Goal: Task Accomplishment & Management: Use online tool/utility

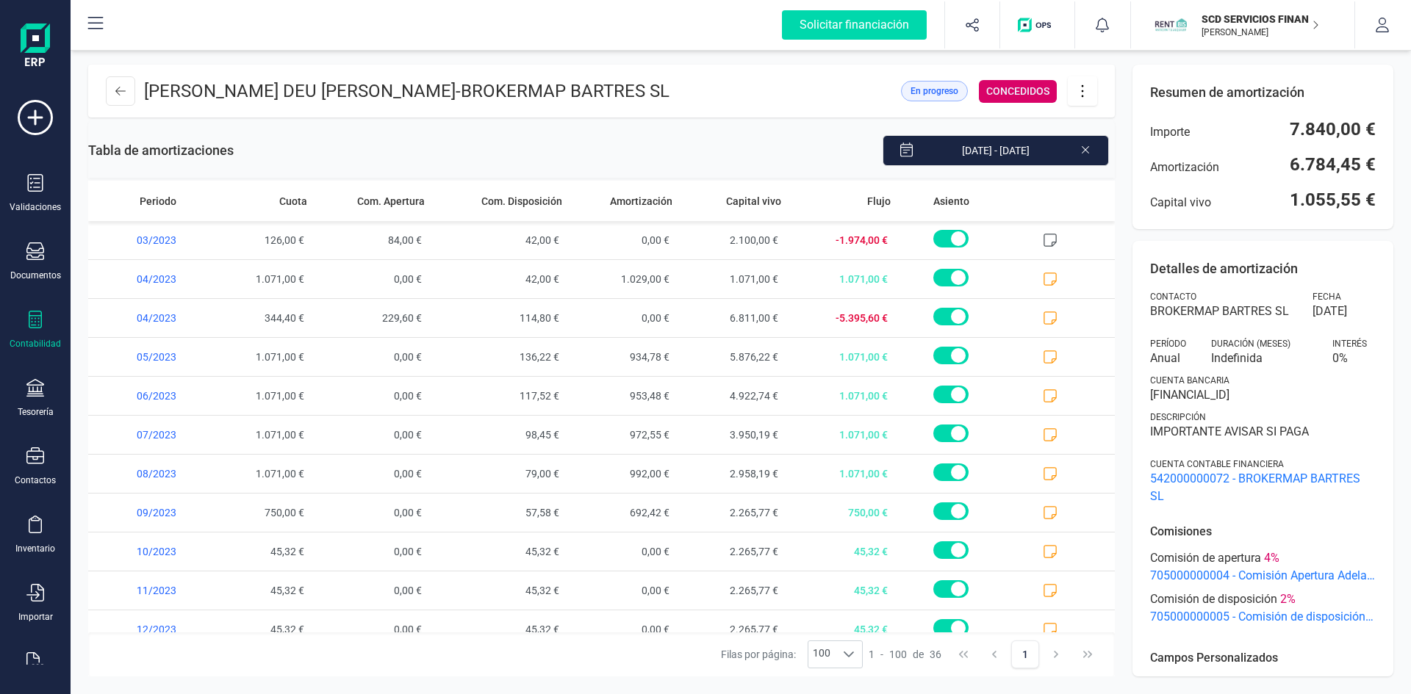
scroll to position [7, 5]
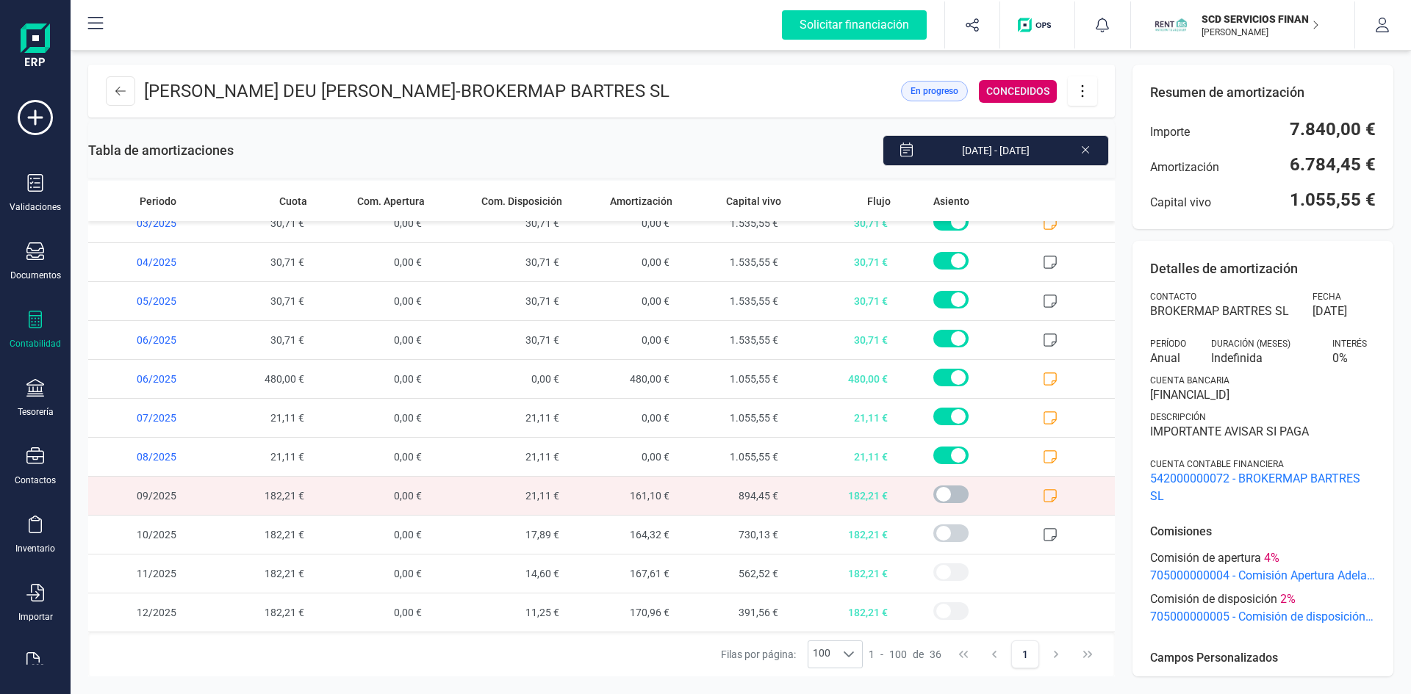
click at [942, 496] on span at bounding box center [950, 495] width 35 height 18
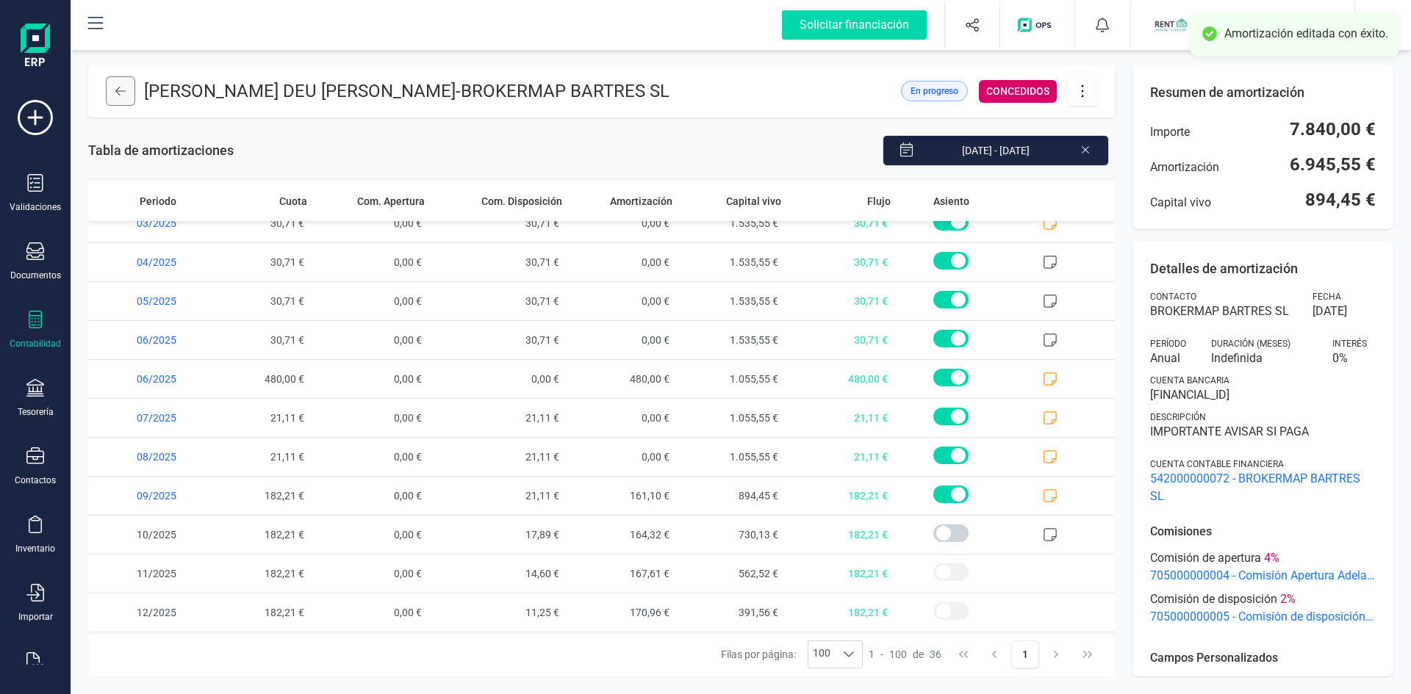
click at [117, 93] on icon at bounding box center [120, 91] width 10 height 9
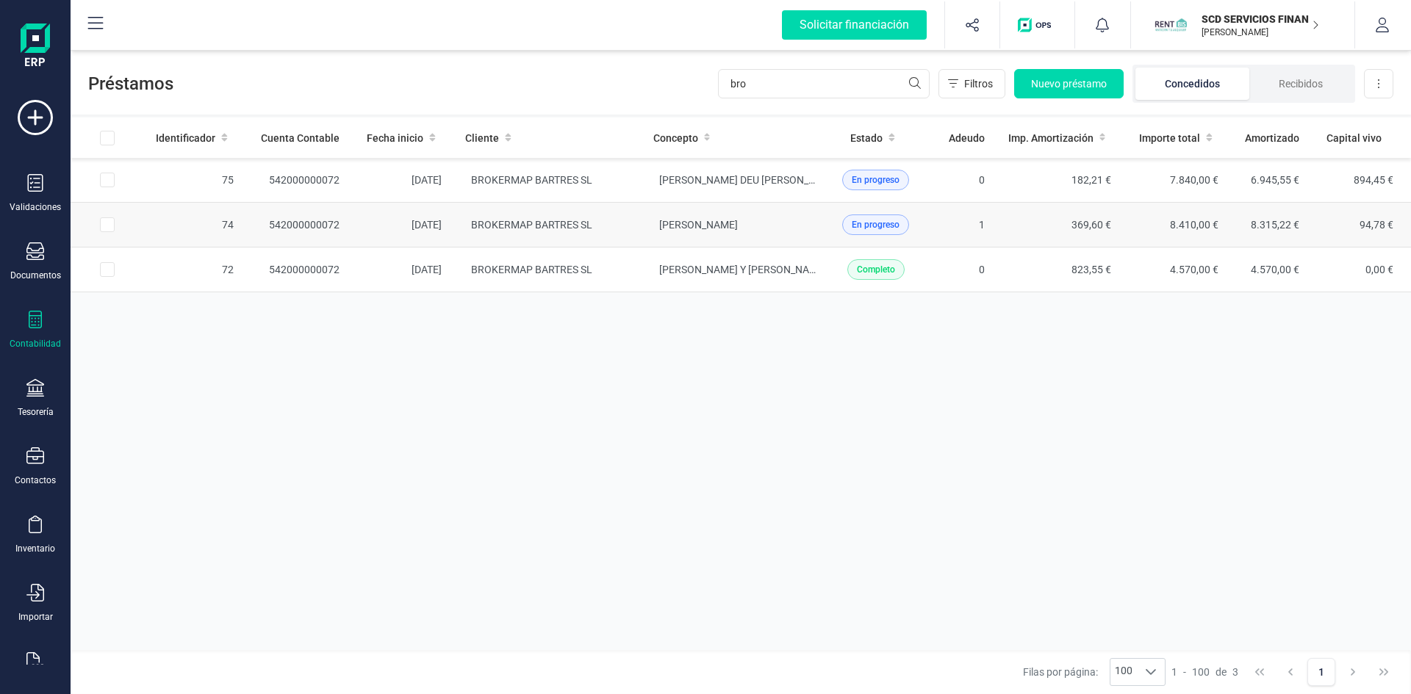
click at [417, 225] on td "[DATE]" at bounding box center [402, 225] width 102 height 45
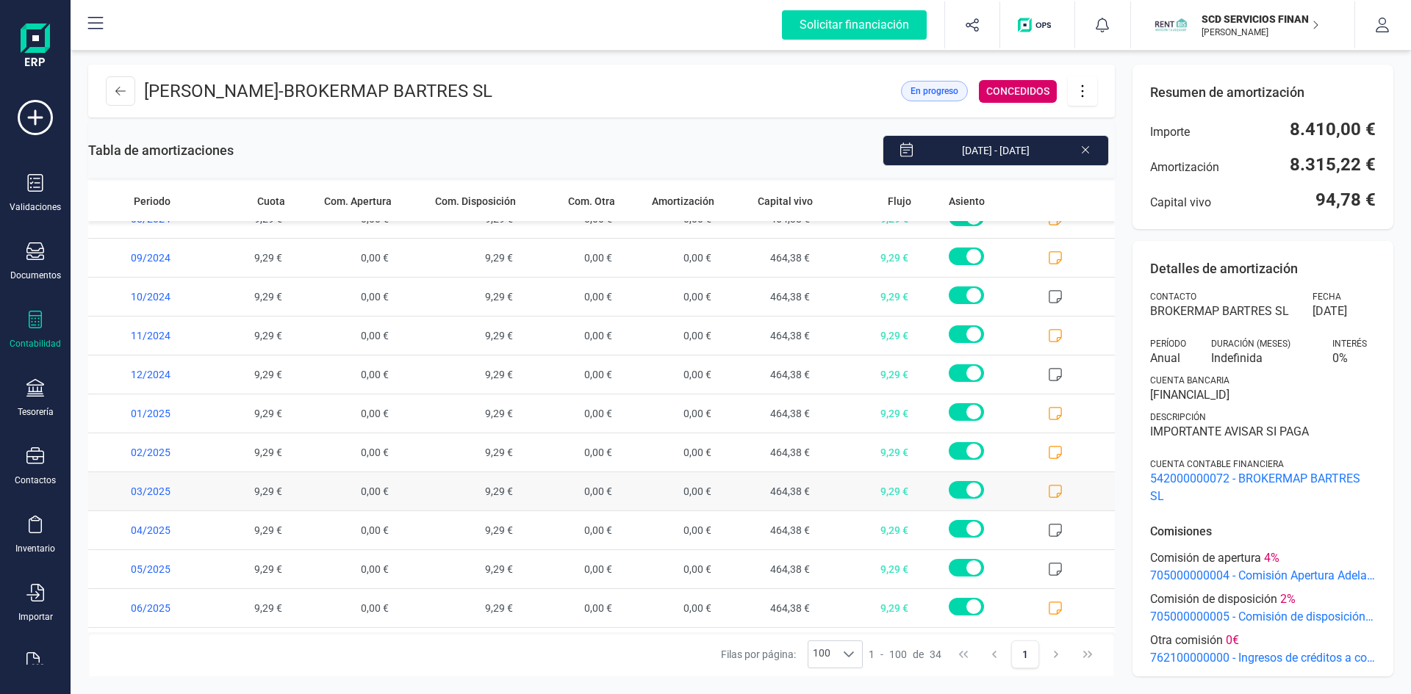
scroll to position [913, 0]
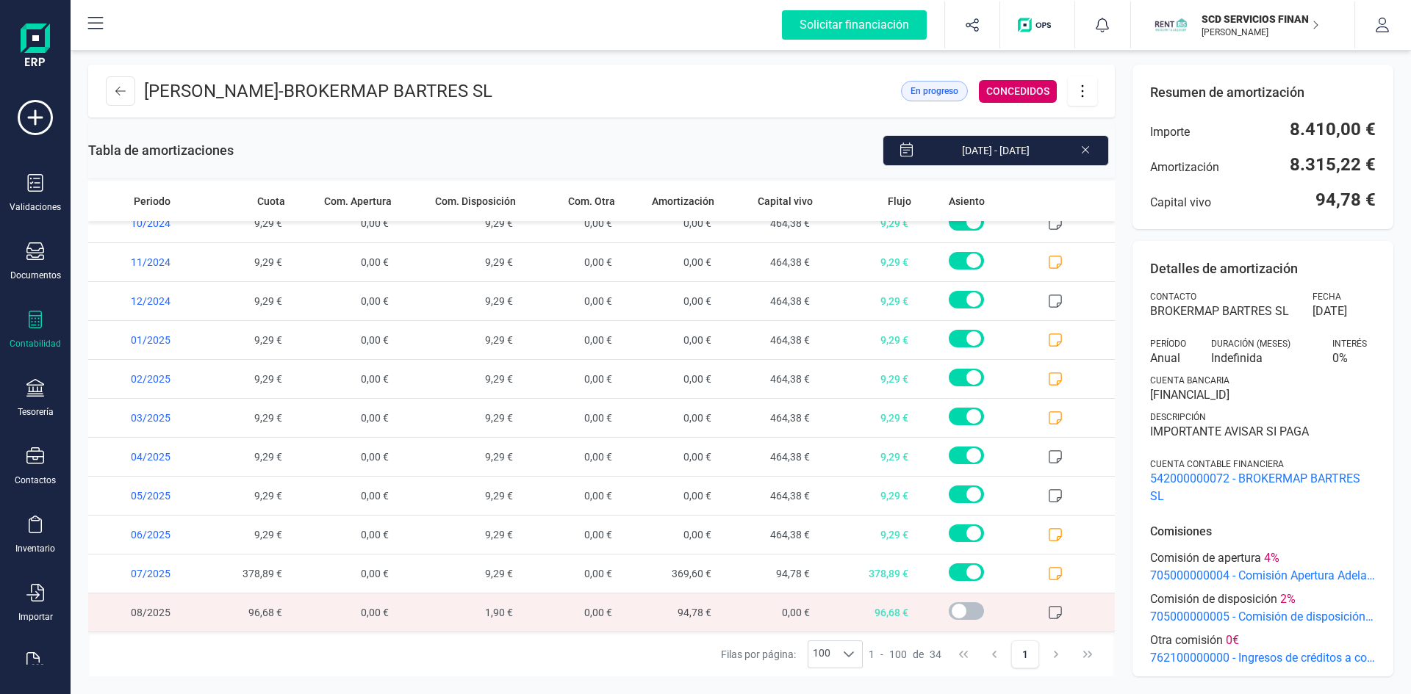
click at [952, 608] on span at bounding box center [966, 612] width 35 height 18
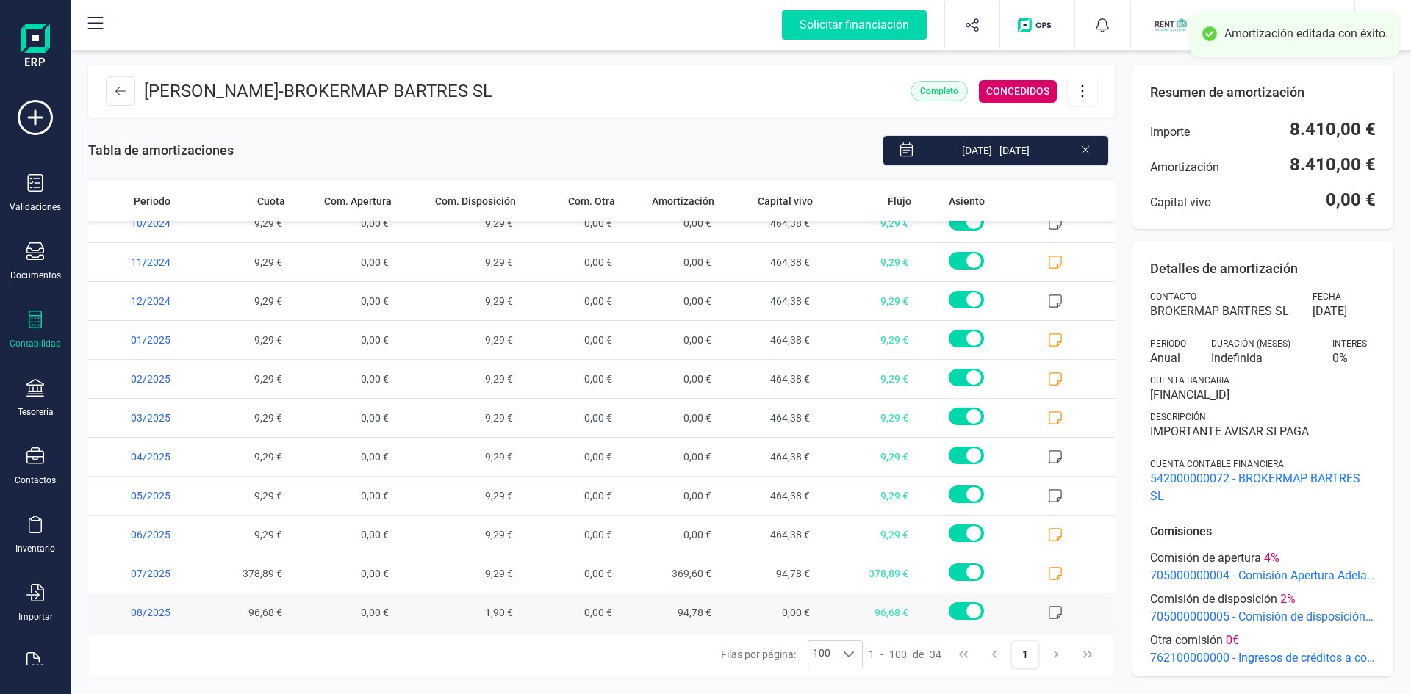
click at [1049, 607] on icon at bounding box center [1055, 612] width 13 height 13
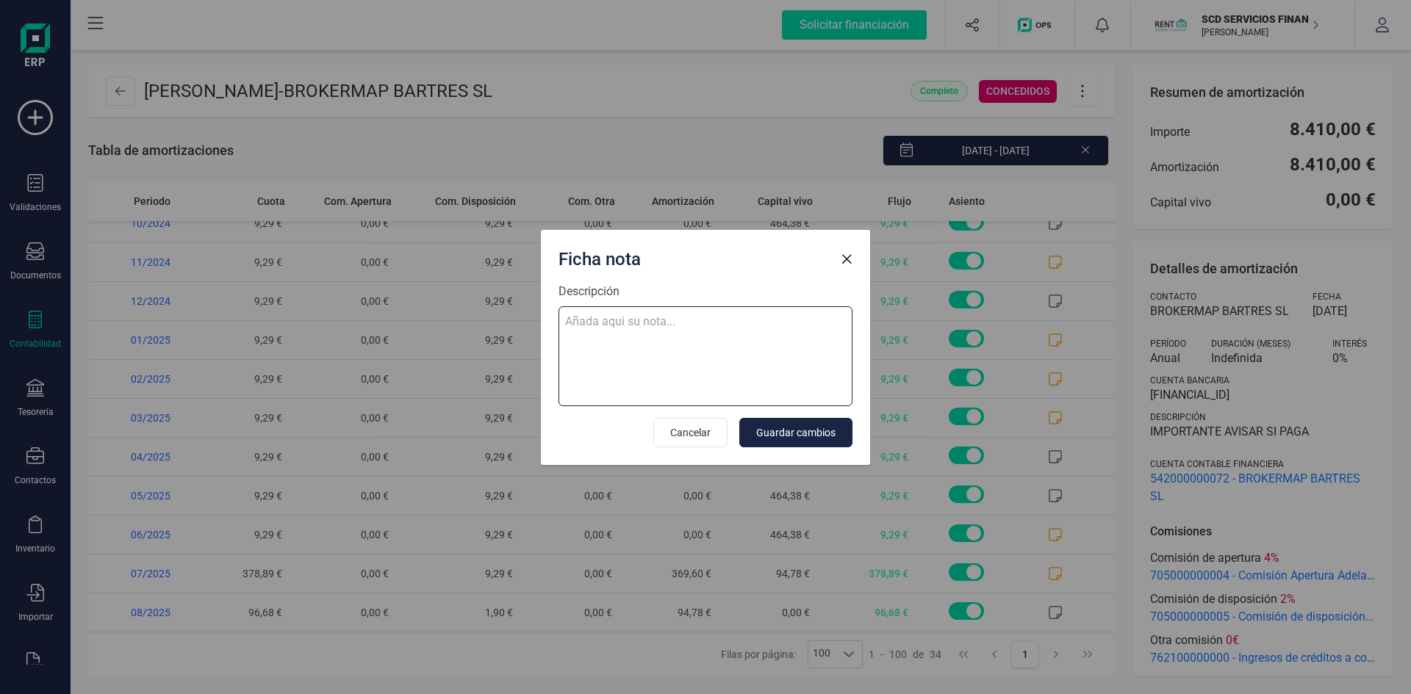
click at [647, 321] on textarea "Descripción" at bounding box center [706, 356] width 294 height 100
paste textarea "[DATE] 9 trf. brokermap bartres sl 300,00"
type textarea "[DATE] 9 trf. brokermap bartres sl 300,00 compensamos los dos prestamos"
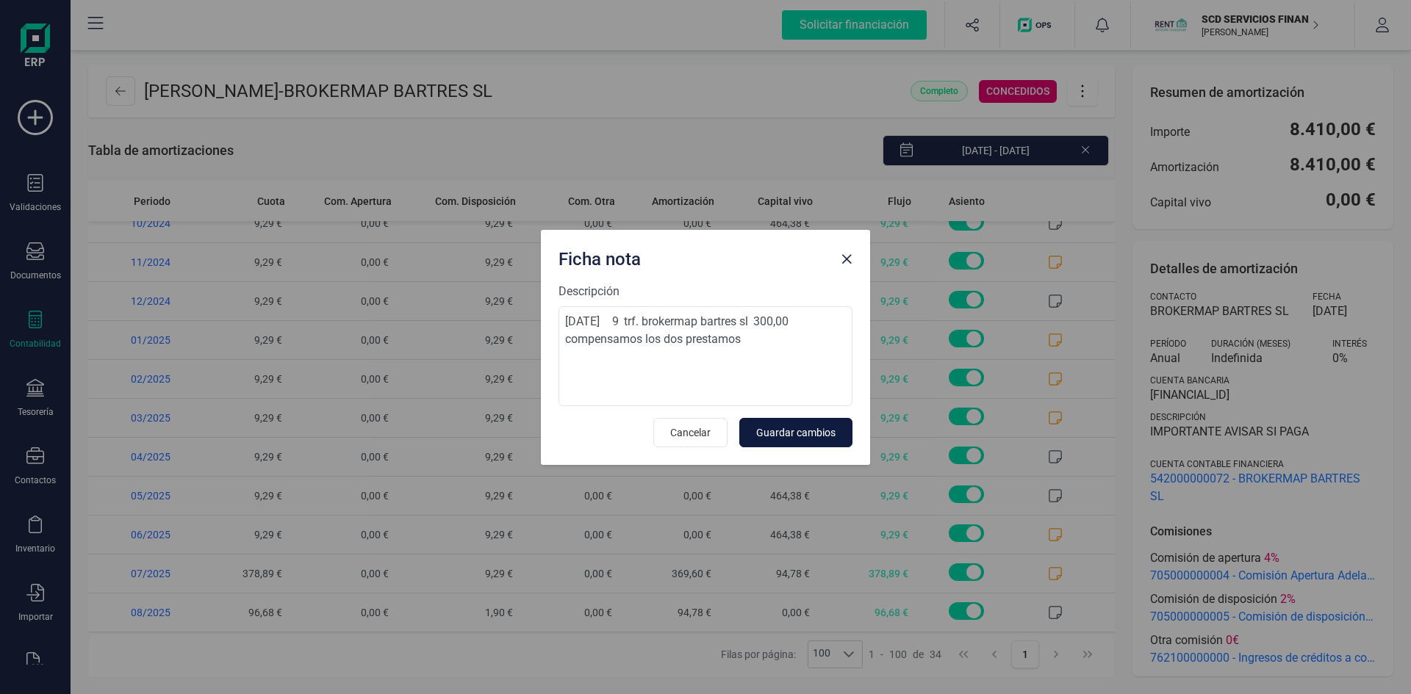
click at [808, 436] on span "Guardar cambios" at bounding box center [795, 433] width 79 height 15
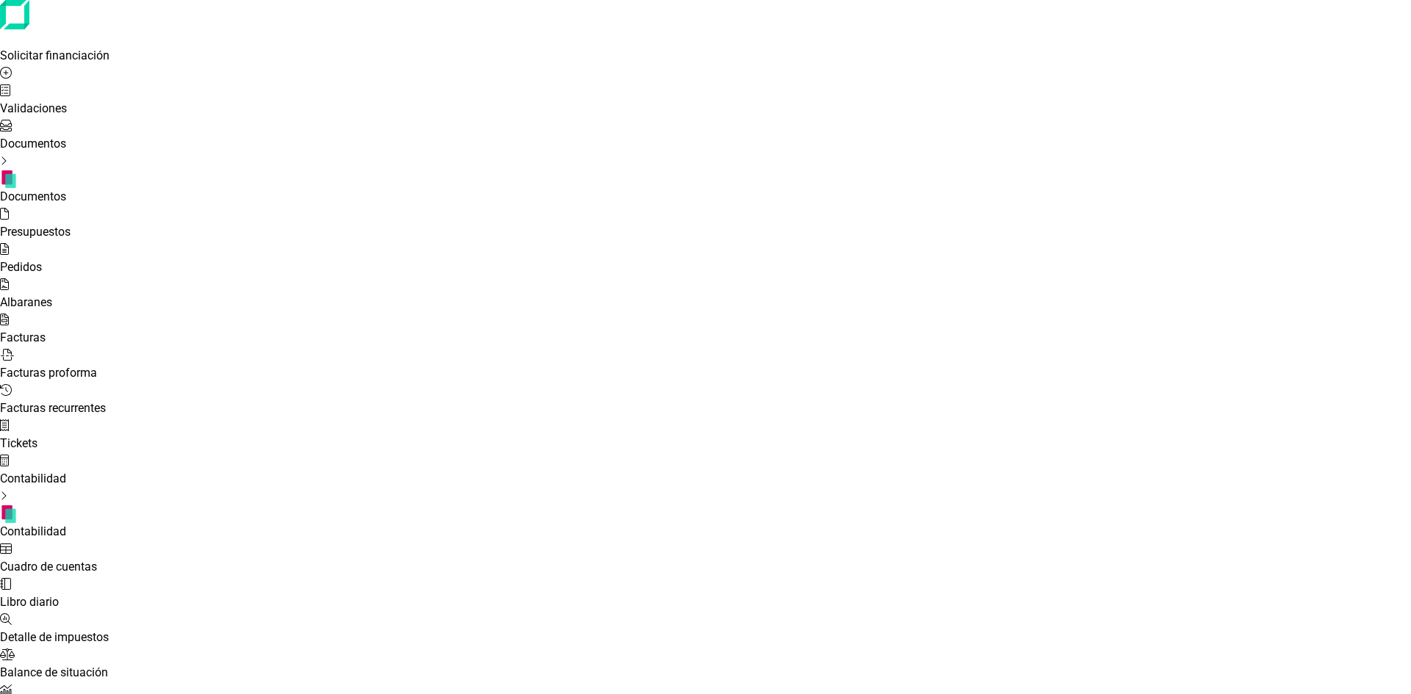
drag, startPoint x: 1096, startPoint y: 142, endPoint x: 938, endPoint y: 152, distance: 158.3
click at [1321, 188] on span "Contabilidad" at bounding box center [1312, 197] width 66 height 18
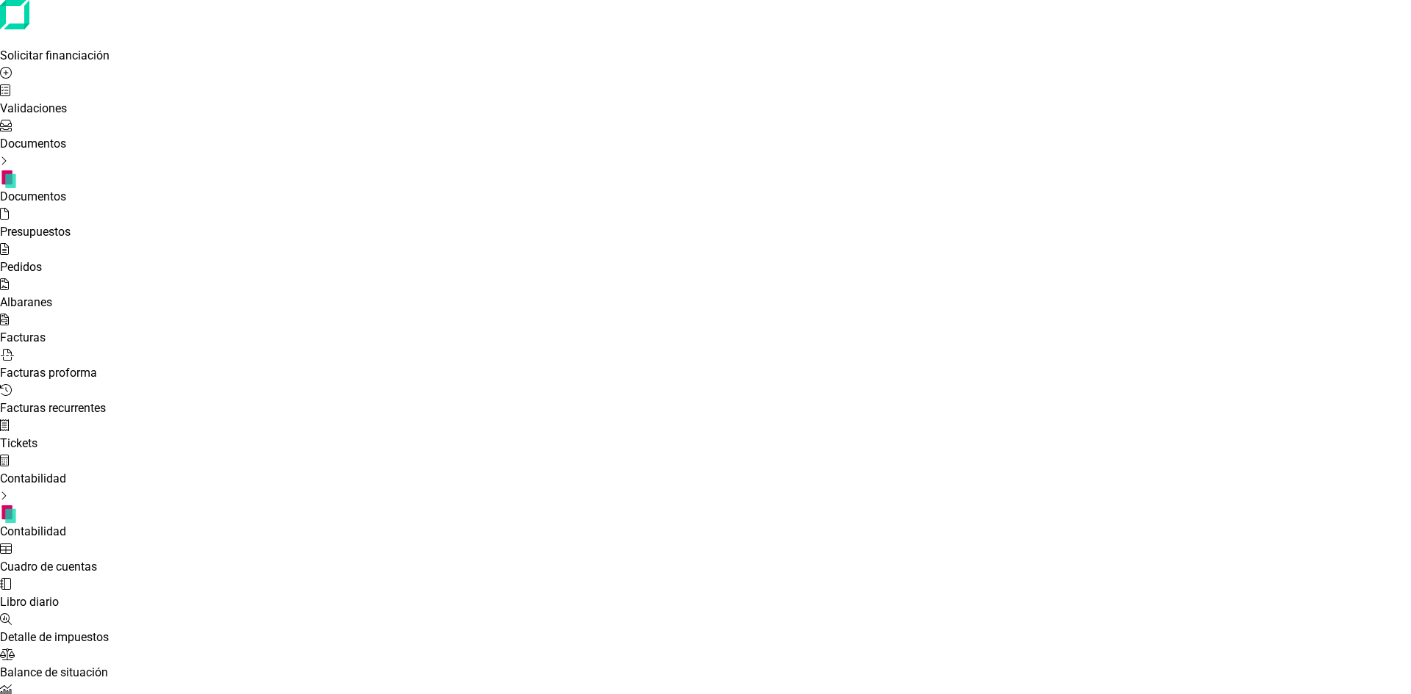
checkbox input "true"
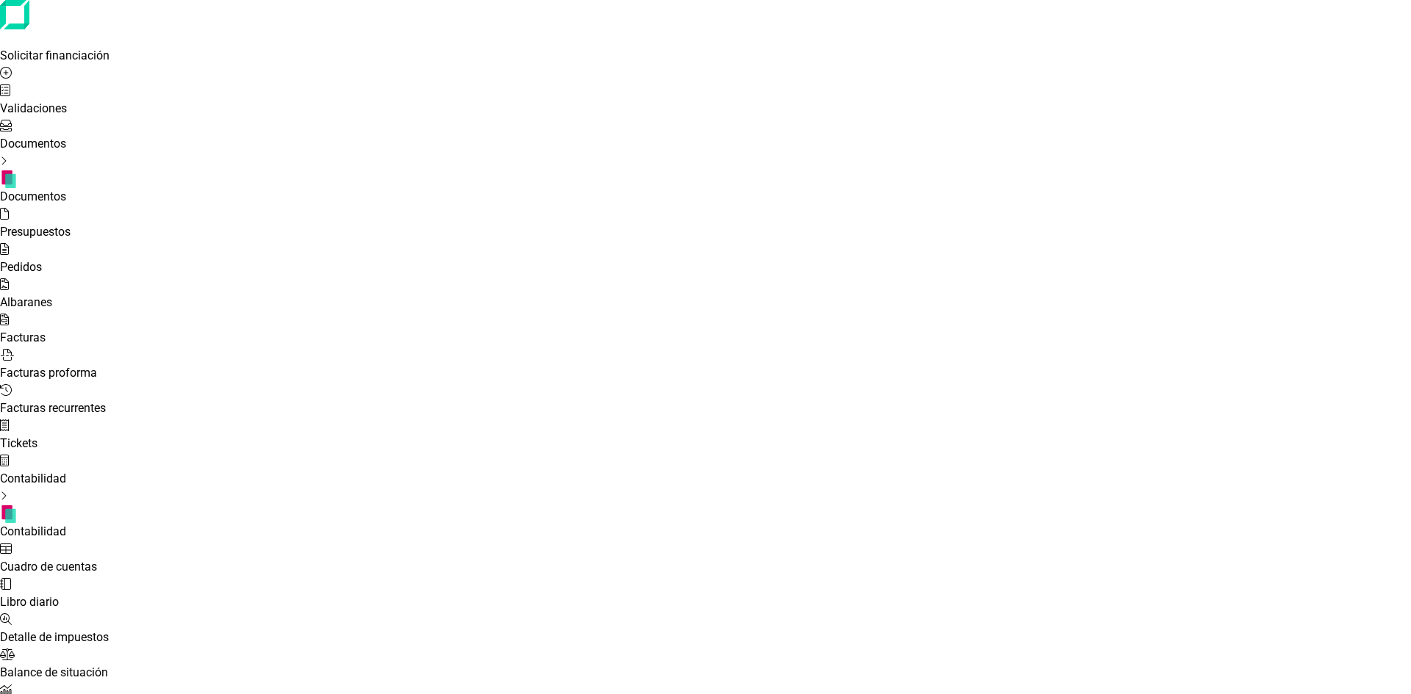
checkbox input "true"
checkbox input "false"
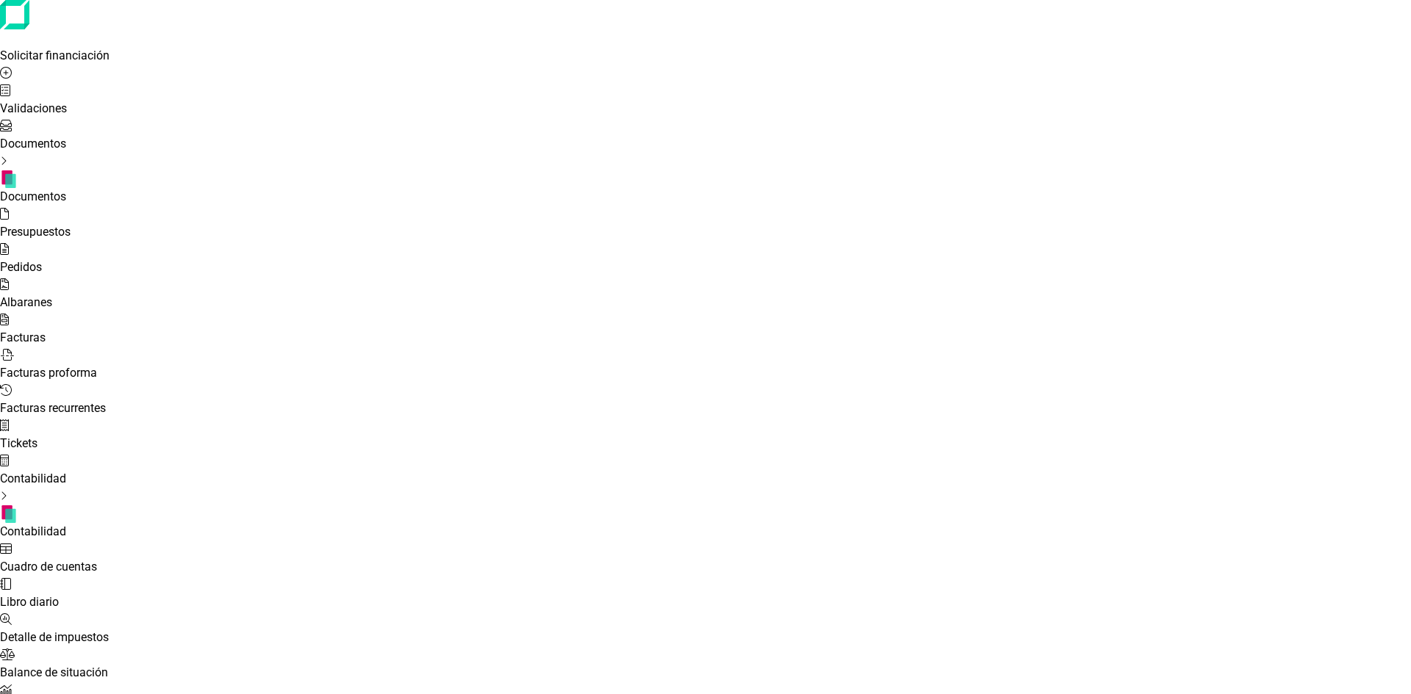
checkbox input "false"
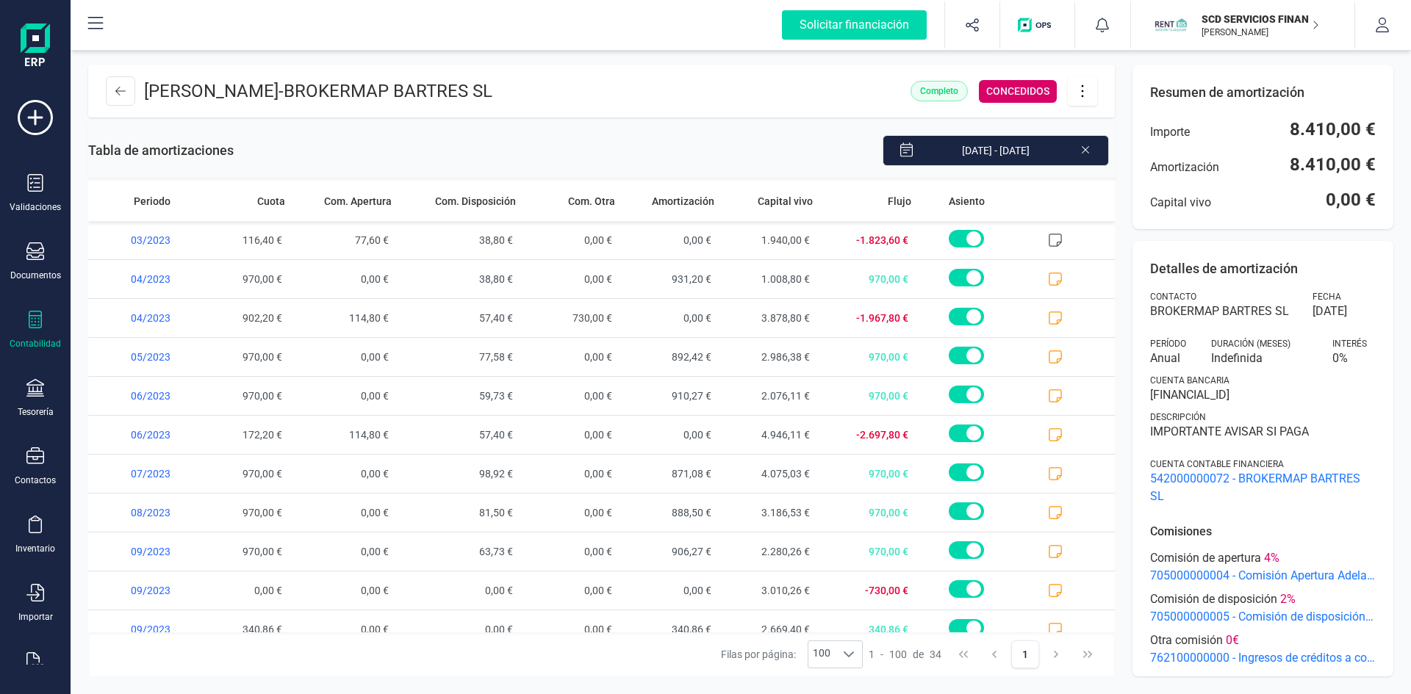
scroll to position [7, 5]
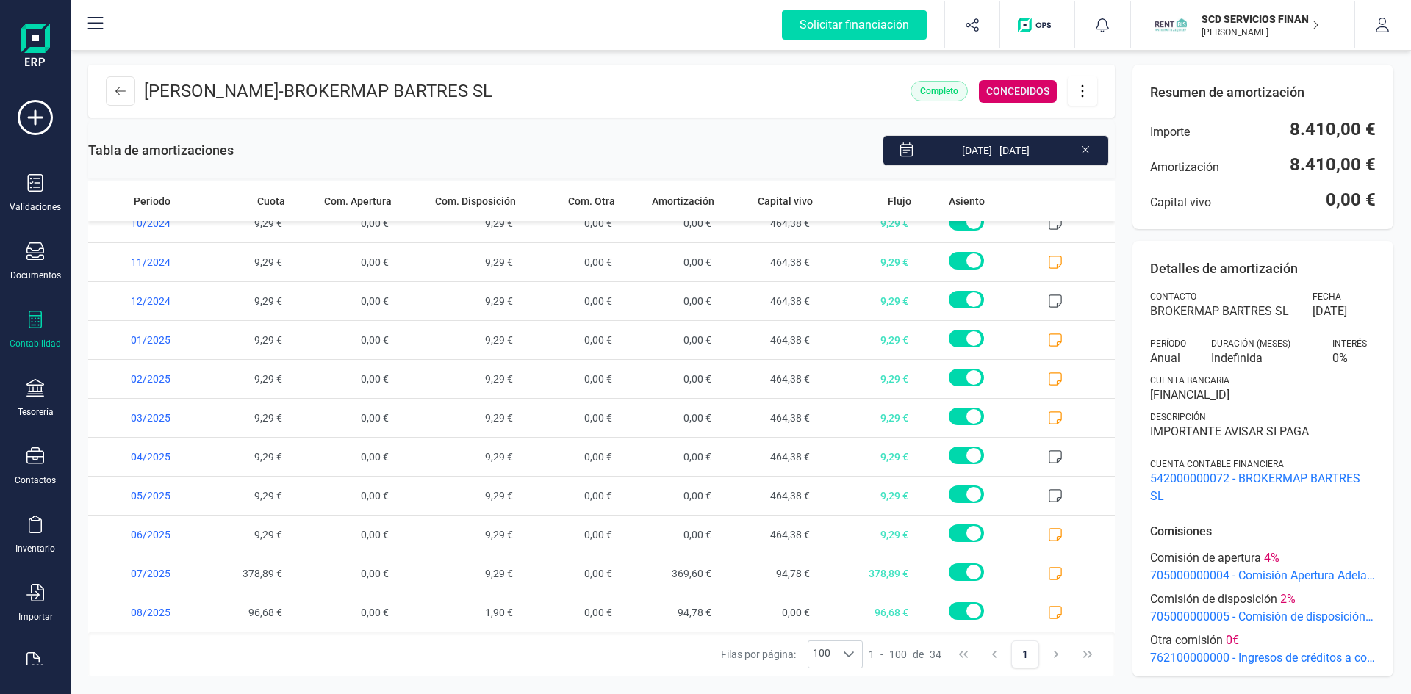
click at [1269, 18] on p "SCD SERVICIOS FINANCIEROS SL" at bounding box center [1261, 19] width 118 height 15
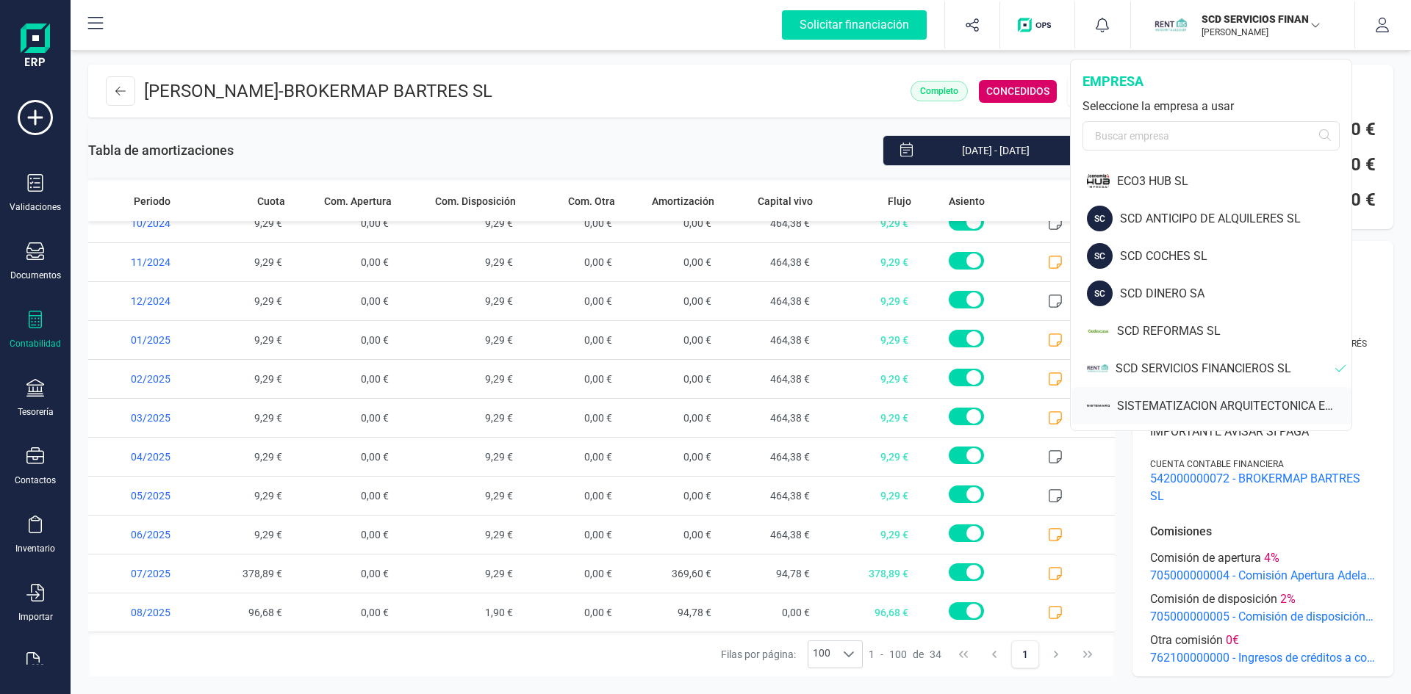
click at [1164, 402] on div "SISTEMATIZACION ARQUITECTONICA EN REFORMAS SL" at bounding box center [1234, 407] width 234 height 18
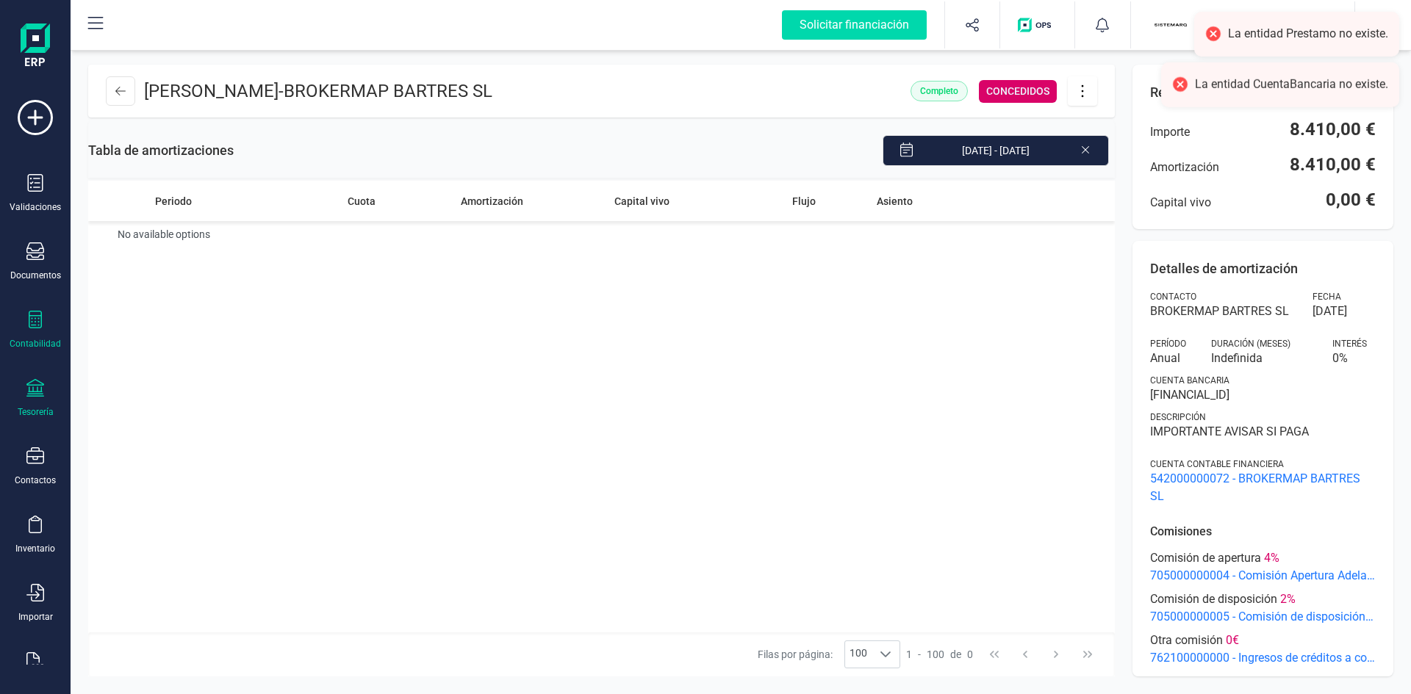
drag, startPoint x: 24, startPoint y: 393, endPoint x: 29, endPoint y: 400, distance: 8.8
click at [26, 399] on div "Tesorería" at bounding box center [35, 398] width 59 height 39
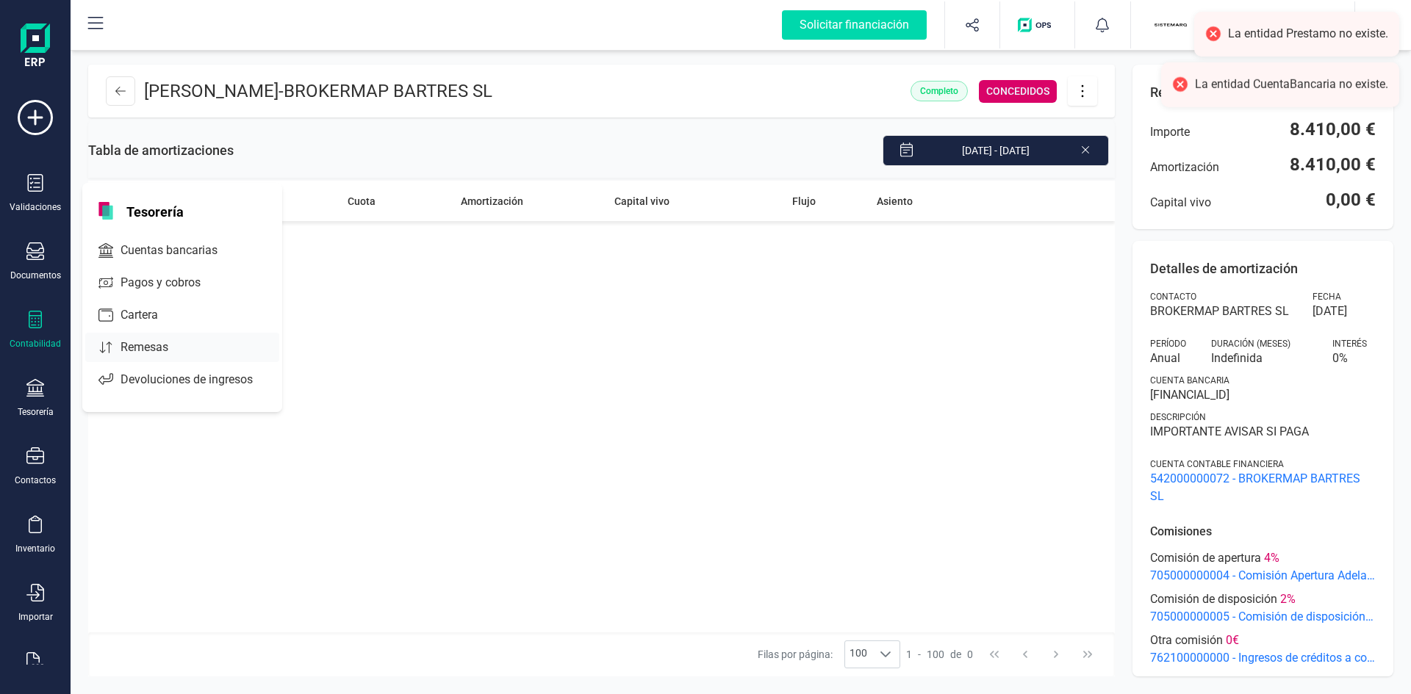
click at [138, 346] on span "Remesas" at bounding box center [155, 348] width 80 height 18
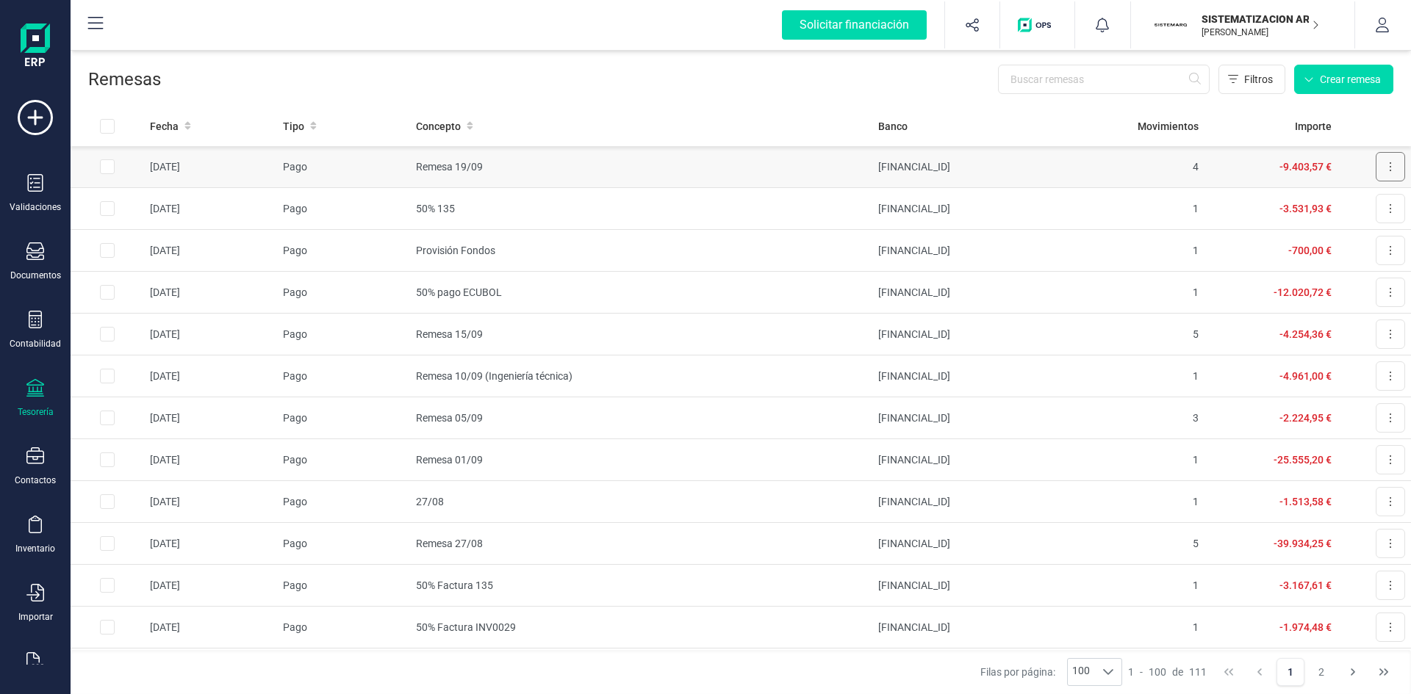
click at [1381, 164] on button at bounding box center [1390, 166] width 29 height 29
click at [1342, 201] on span "Descargar documento" at bounding box center [1341, 202] width 101 height 15
click at [937, 206] on td "ES7301280605600100043345" at bounding box center [971, 209] width 199 height 42
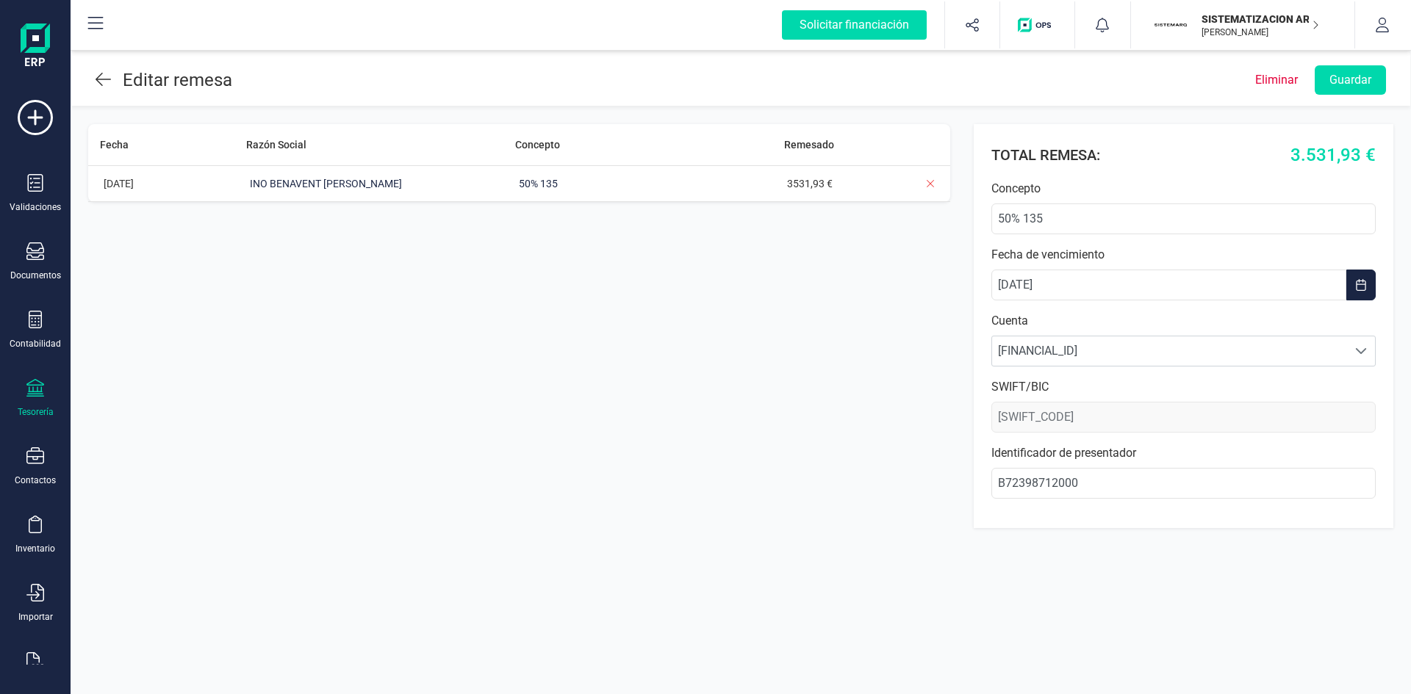
click at [106, 80] on icon at bounding box center [103, 80] width 15 height 18
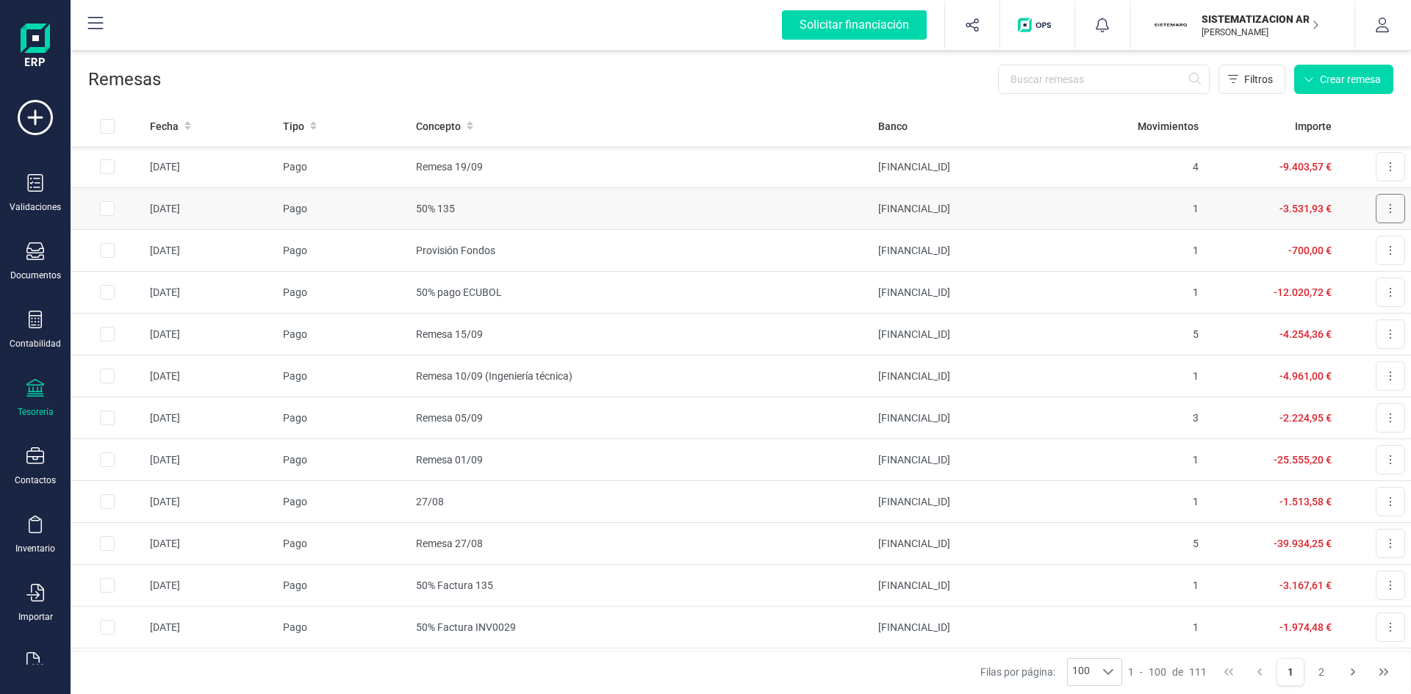
click at [1376, 207] on button at bounding box center [1390, 208] width 29 height 29
click at [1344, 243] on span "Descargar documento" at bounding box center [1341, 244] width 101 height 15
